Goal: Task Accomplishment & Management: Manage account settings

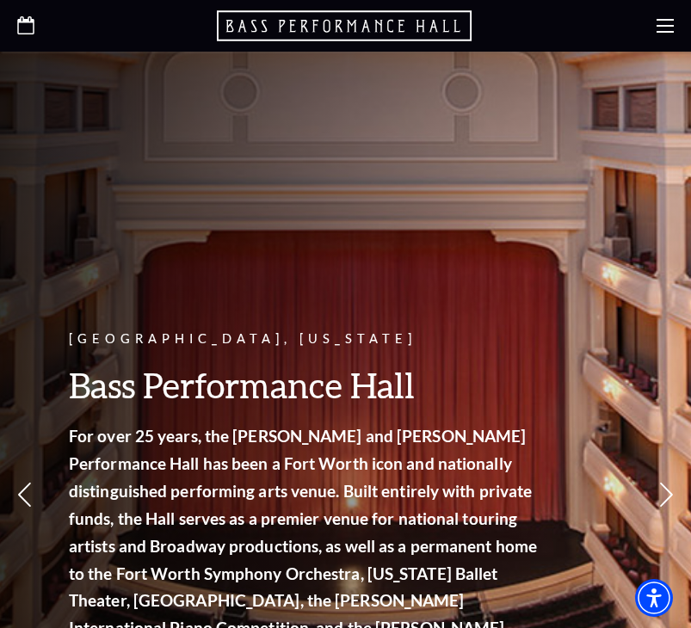
click at [195, 155] on div "Fort Worth, Texas Bass Performance Hall For over 25 years, the Nancy Lee and Pe…" at bounding box center [345, 440] width 691 height 776
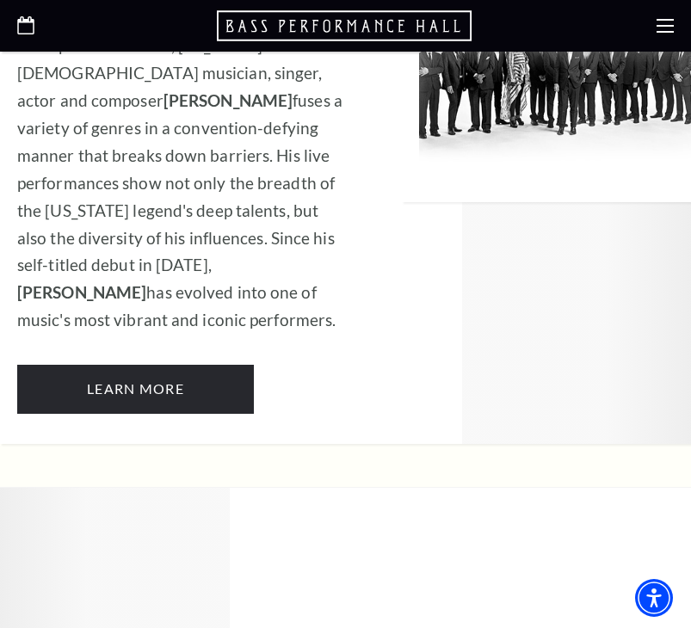
scroll to position [2332, 0]
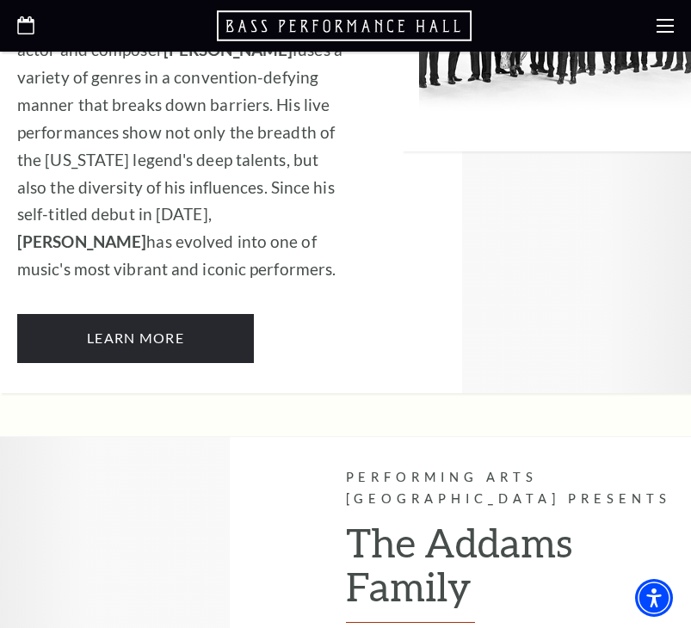
click at [662, 32] on use at bounding box center [664, 26] width 17 height 14
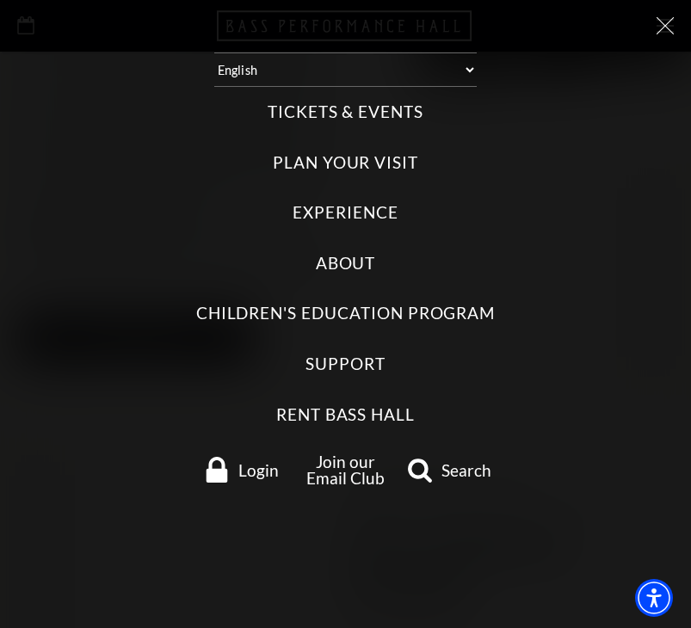
click at [269, 474] on span "Login" at bounding box center [258, 470] width 40 height 16
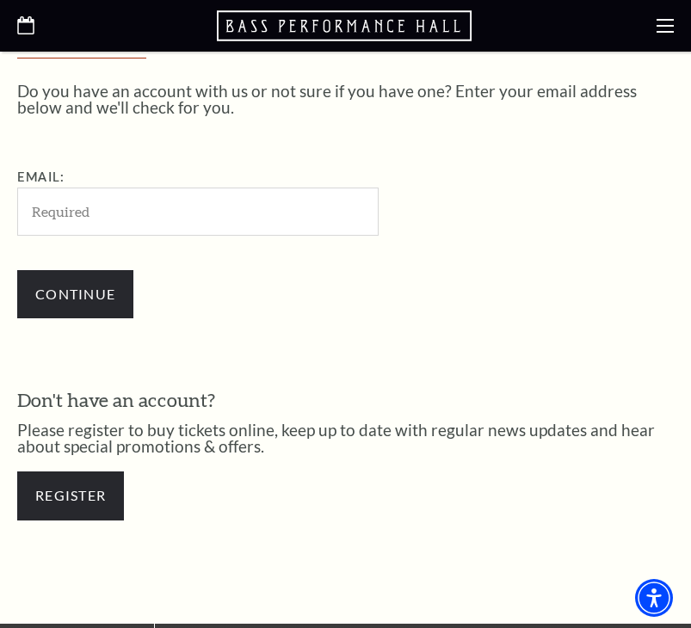
scroll to position [411, 0]
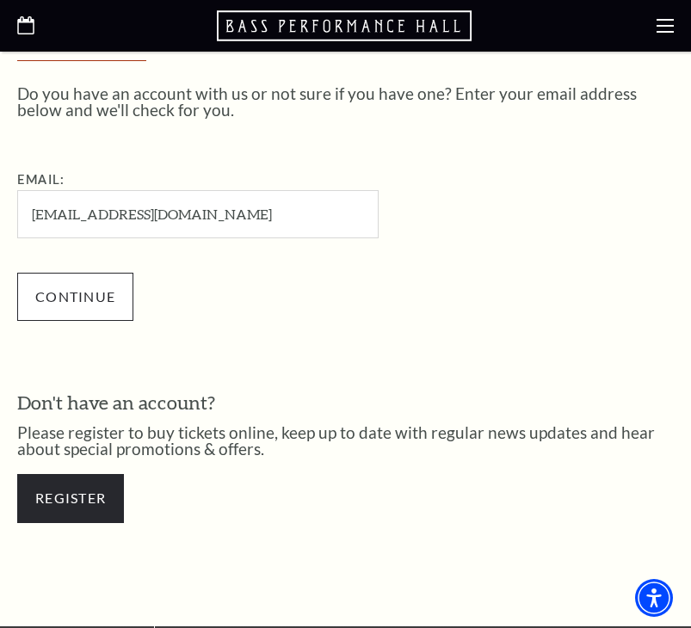
type input "[EMAIL_ADDRESS][DOMAIN_NAME]"
click at [53, 315] on input "Continue" at bounding box center [75, 297] width 116 height 48
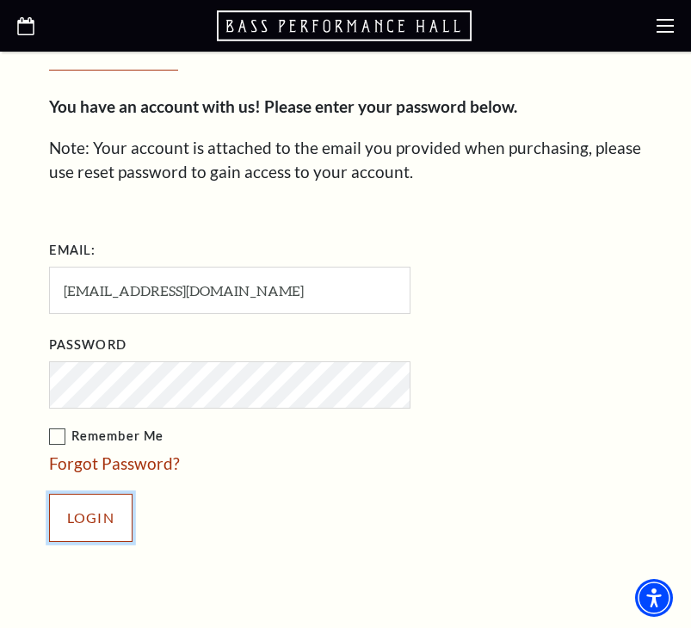
click at [104, 521] on input "Login" at bounding box center [90, 518] width 83 height 48
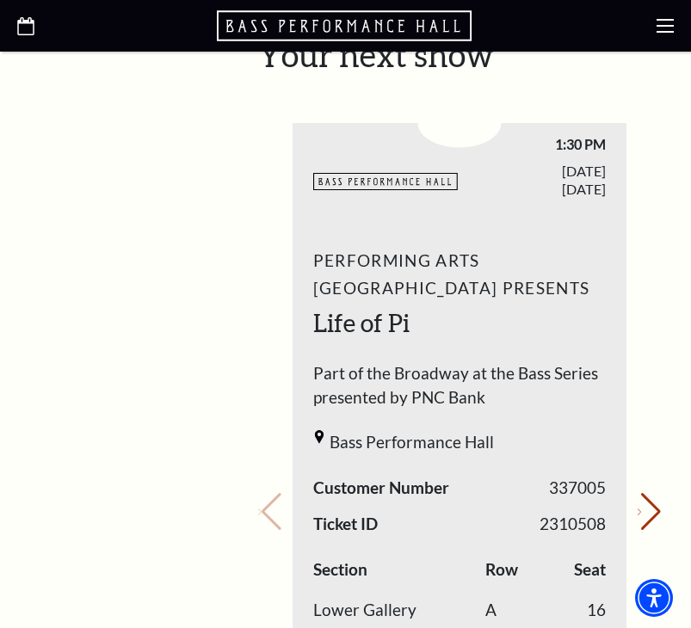
scroll to position [816, 0]
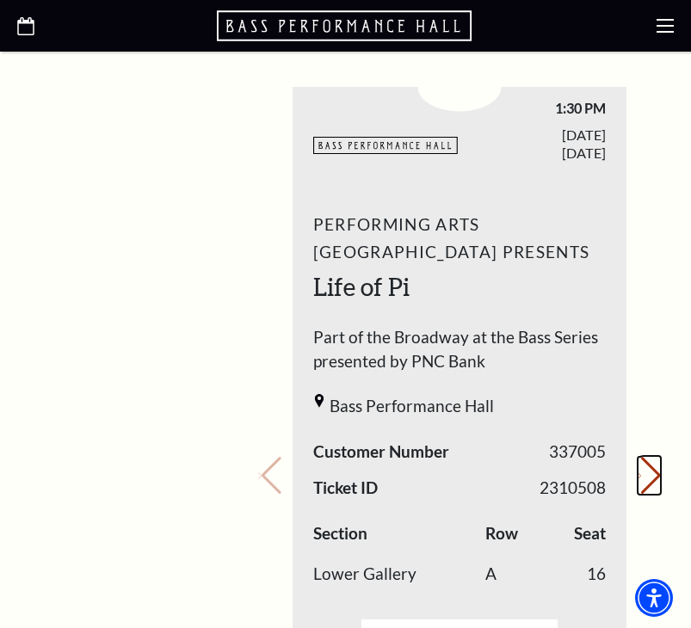
click at [640, 457] on button "Next slide." at bounding box center [649, 476] width 23 height 38
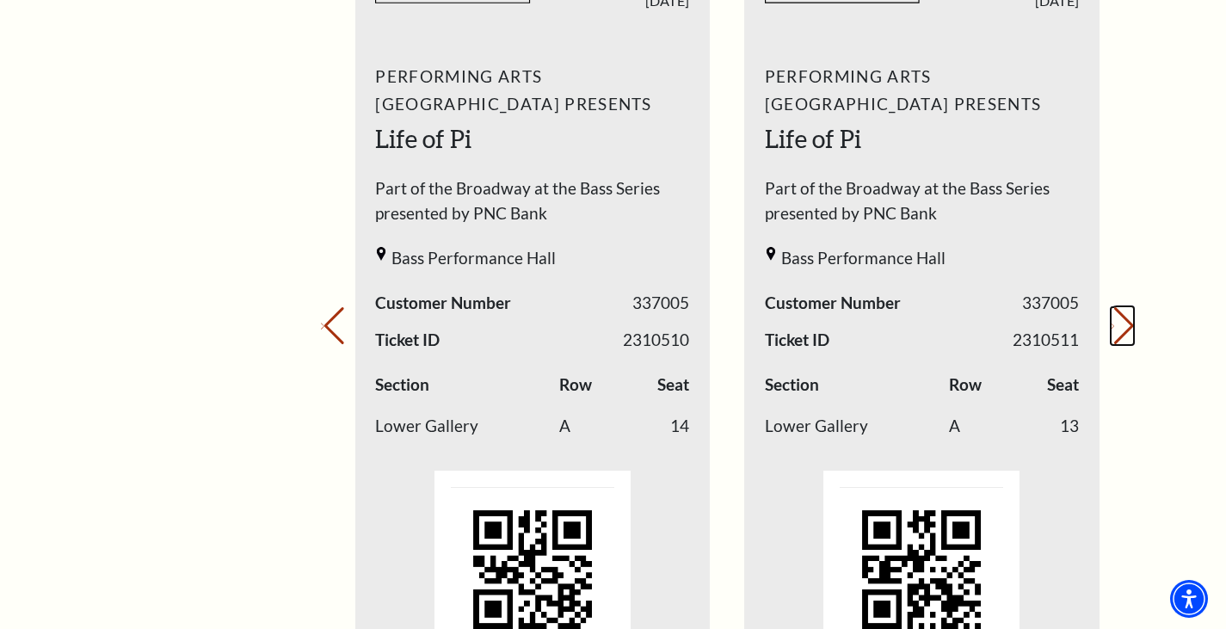
scroll to position [752, 0]
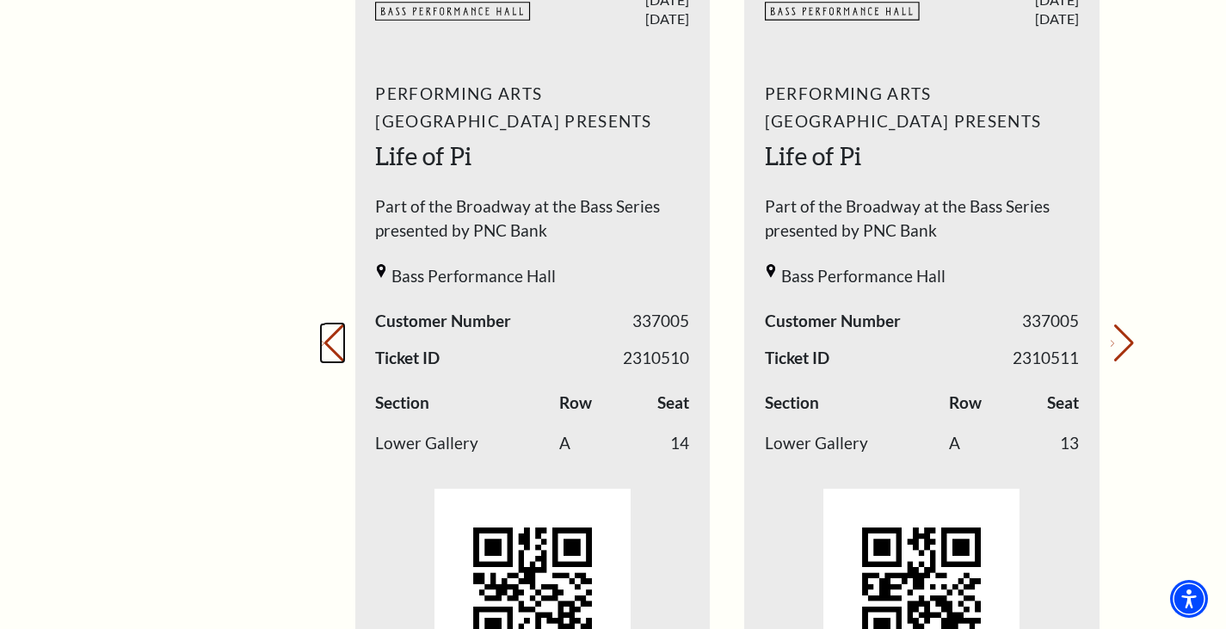
click at [344, 353] on button "Previous slide." at bounding box center [332, 343] width 23 height 38
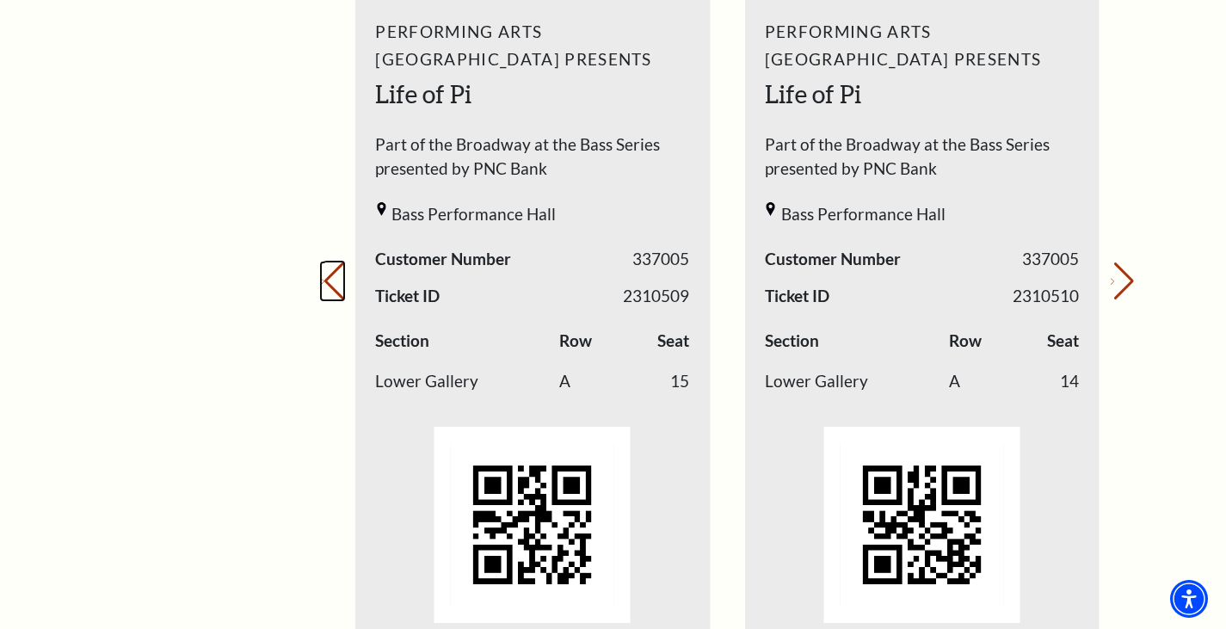
scroll to position [820, 0]
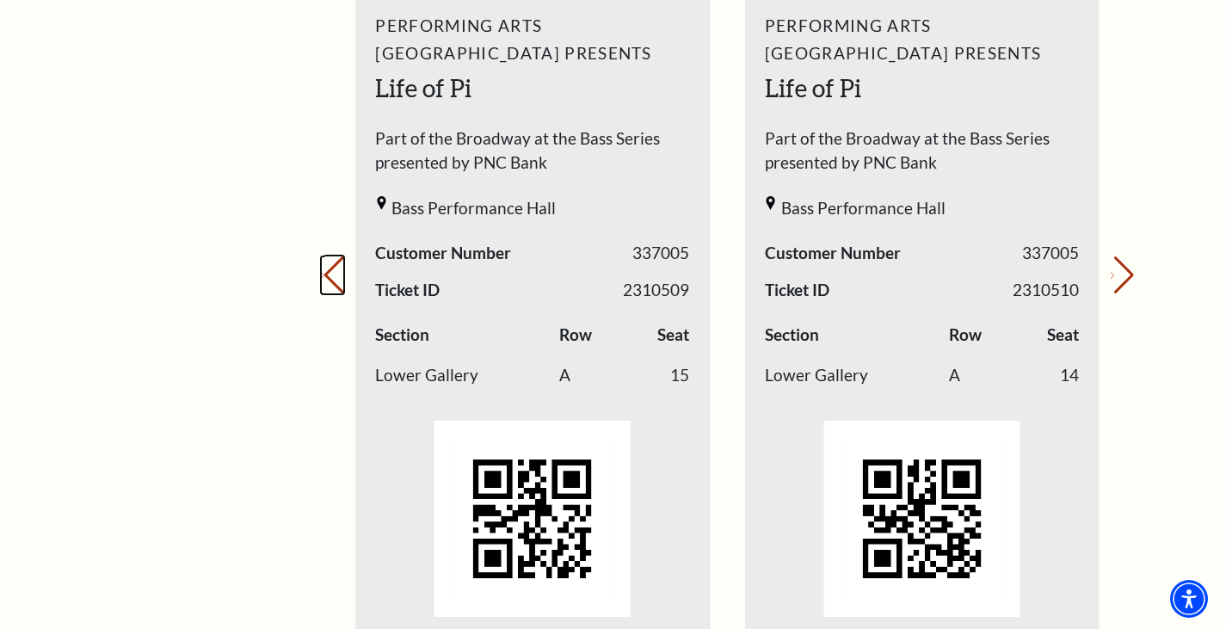
click at [324, 275] on icon "Previous slide" at bounding box center [322, 276] width 3 height 6
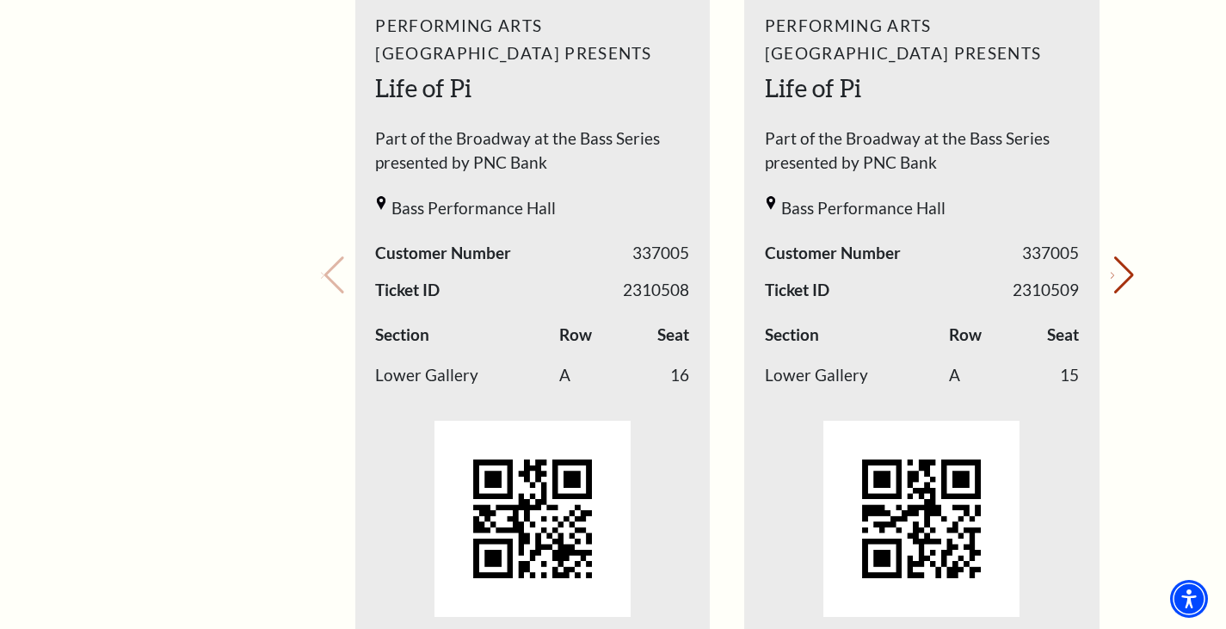
click at [117, 190] on div "My Account Home My Profile Upcoming Performances Past Performances" at bounding box center [168, 449] width 176 height 2217
